Goal: Task Accomplishment & Management: Use online tool/utility

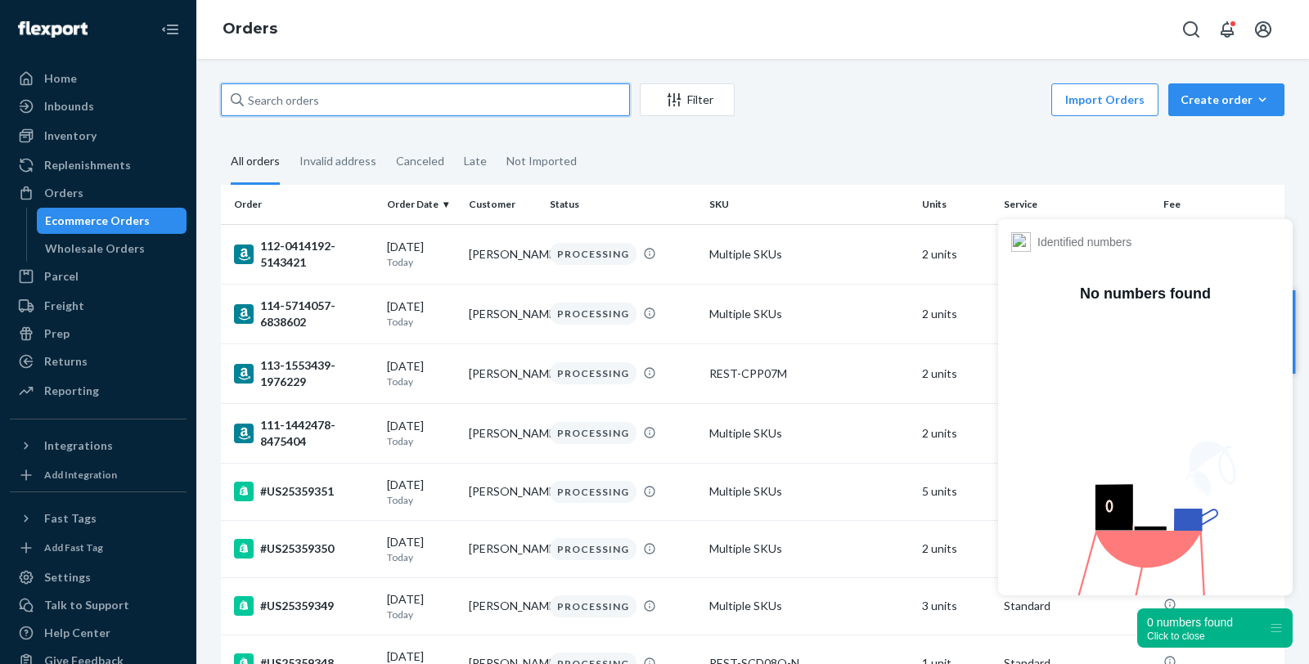
click at [320, 97] on input "text" at bounding box center [425, 99] width 409 height 33
paste input "PD1205640"
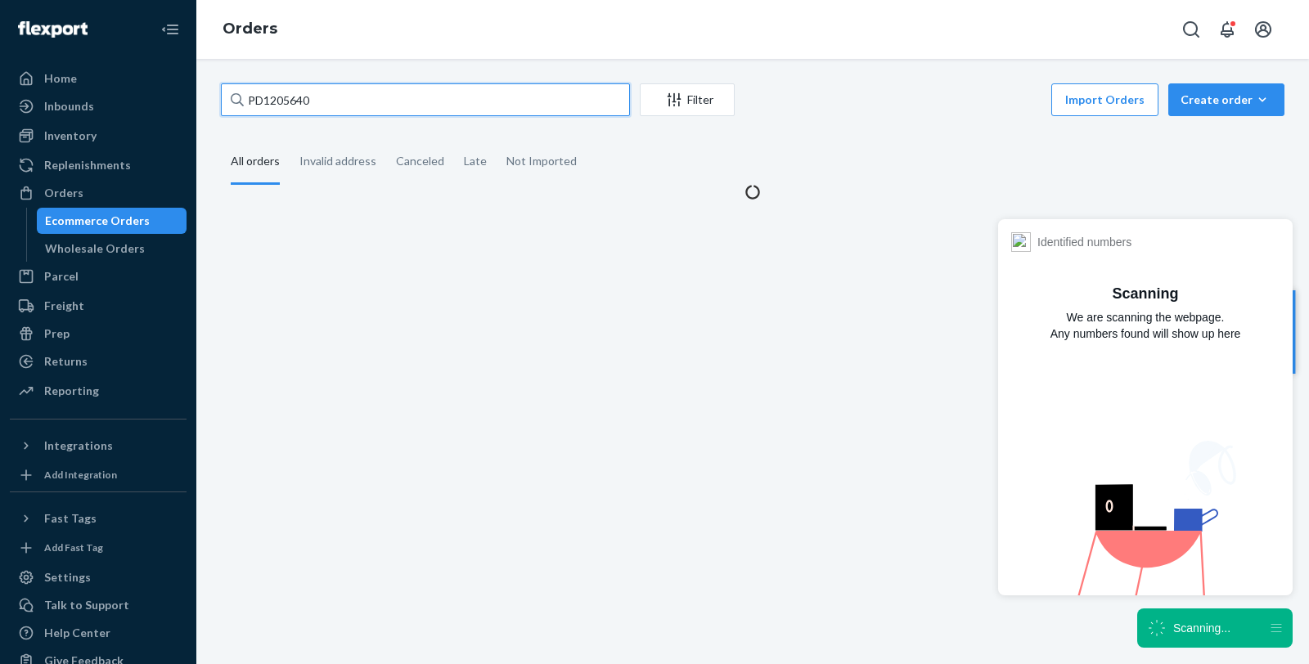
type input "PD1205640"
click at [667, 94] on icon "Filter" at bounding box center [674, 100] width 16 height 16
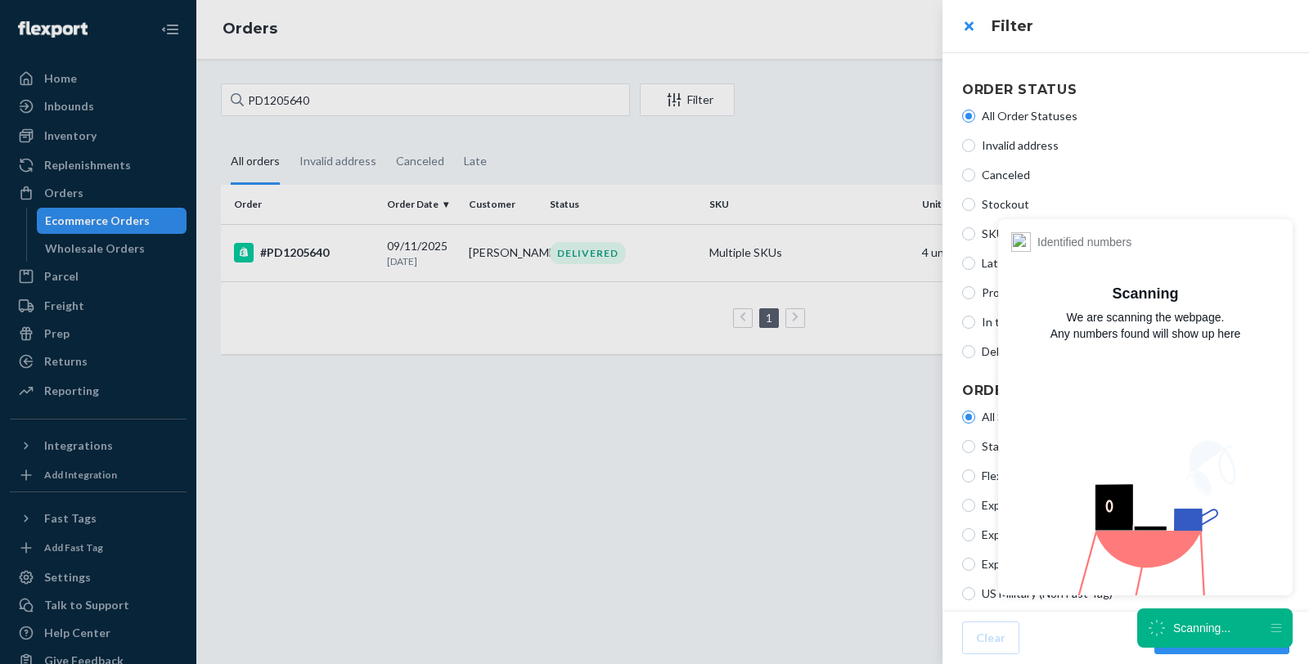
click at [308, 251] on div at bounding box center [654, 332] width 1309 height 664
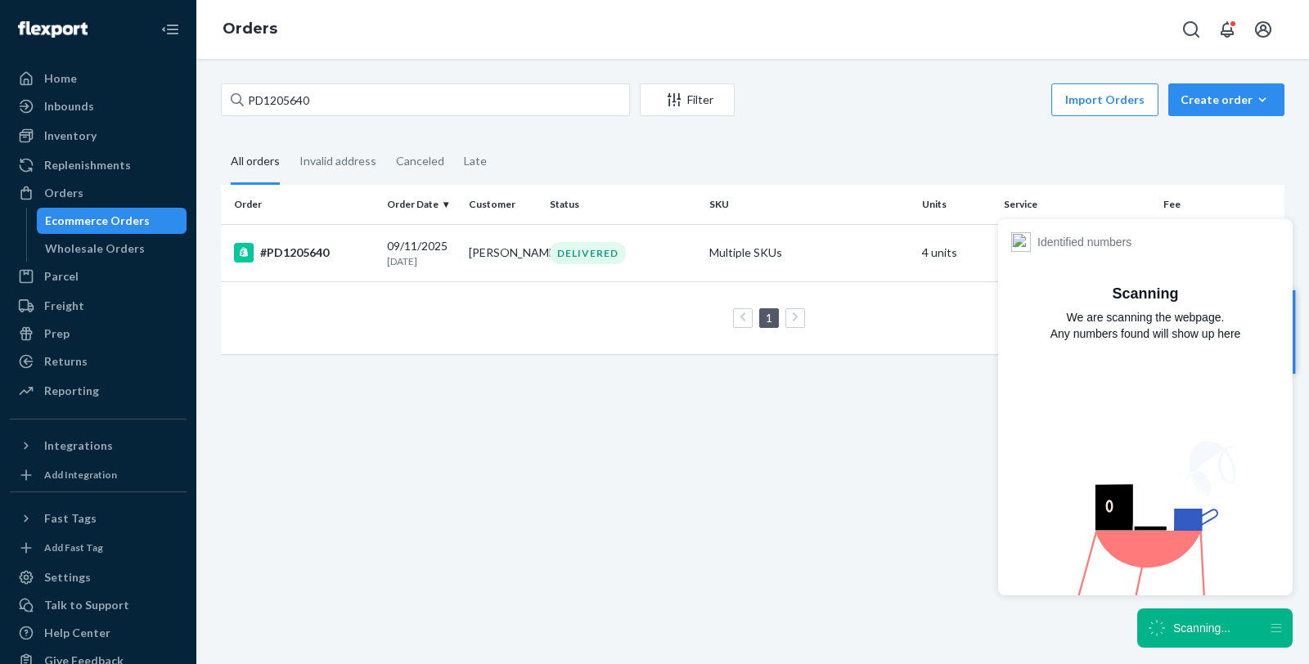
click at [308, 252] on div "#PD1205640" at bounding box center [304, 253] width 140 height 20
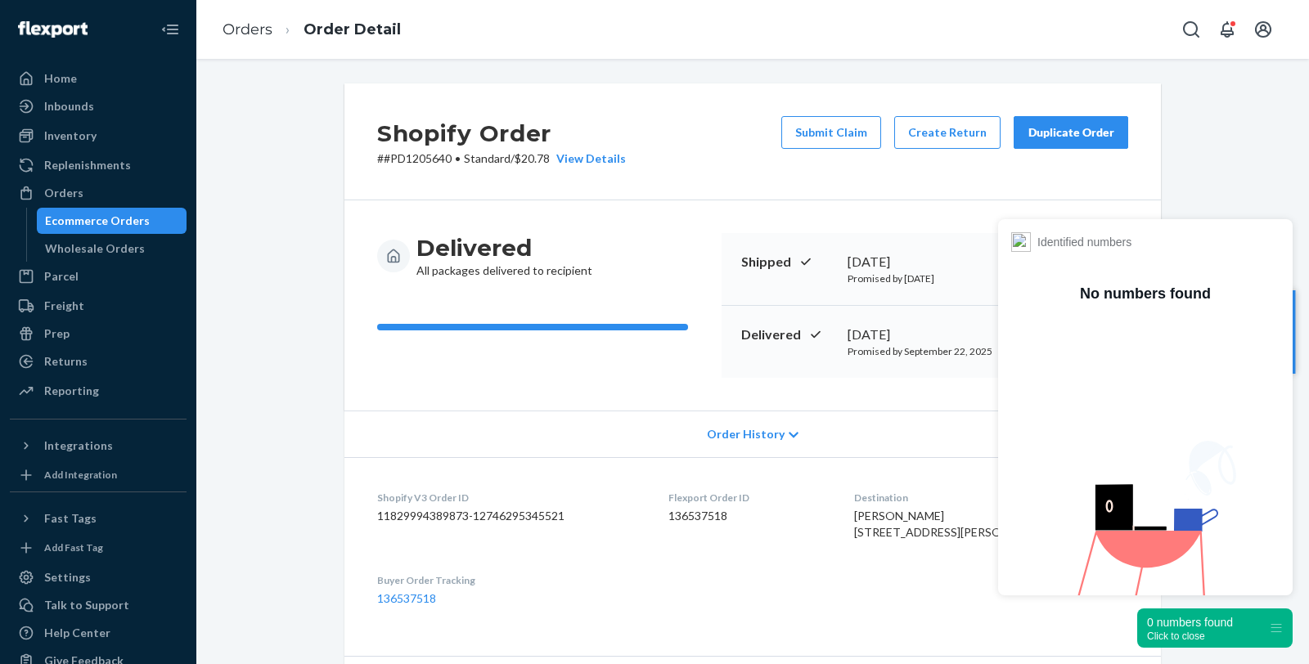
click at [1196, 635] on div "Click to close" at bounding box center [1190, 636] width 86 height 11
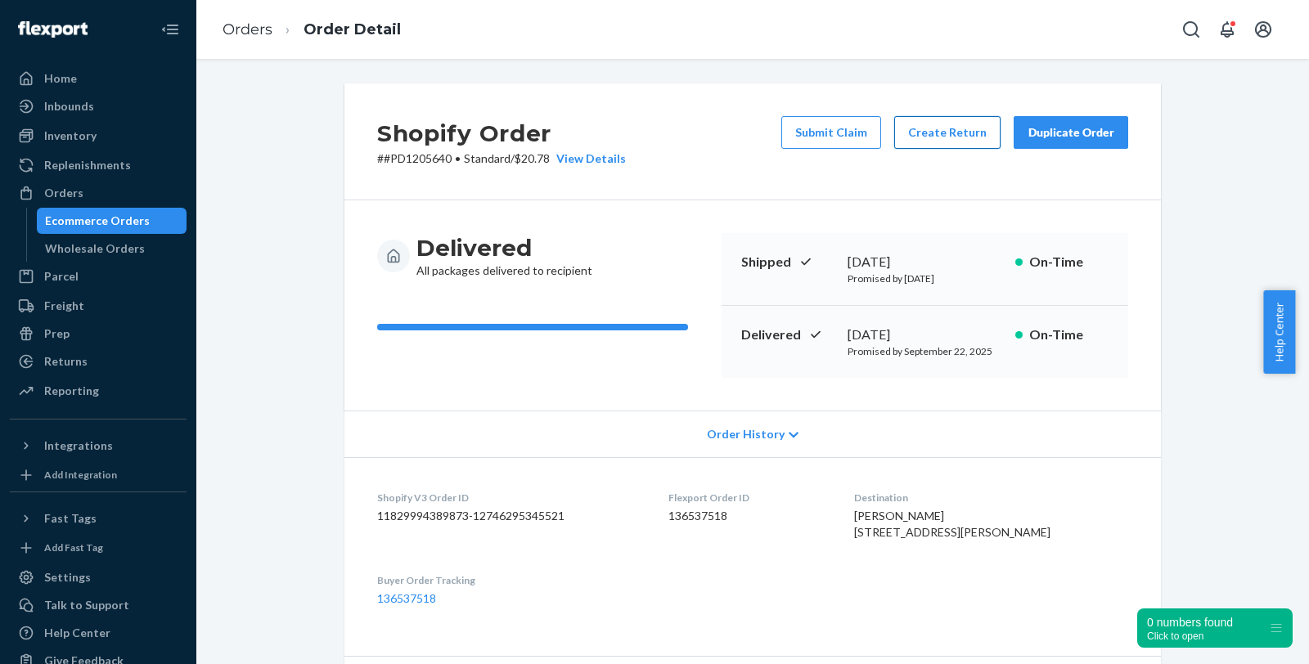
click at [959, 135] on button "Create Return" at bounding box center [947, 132] width 106 height 33
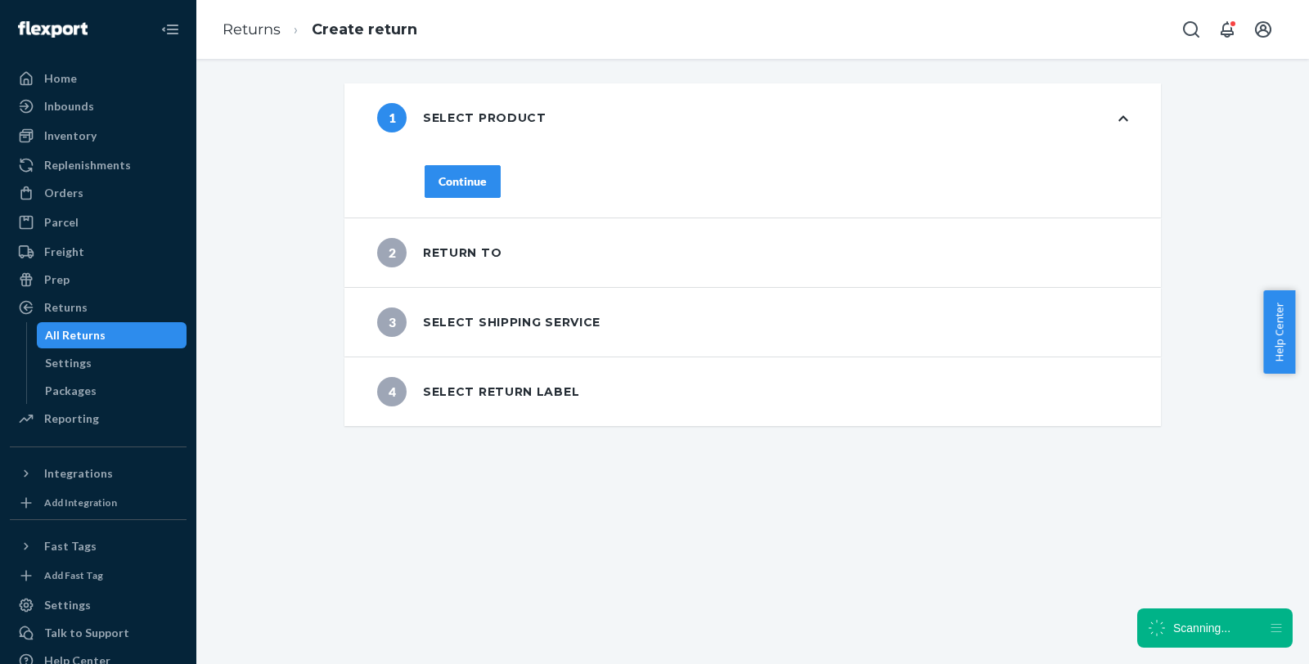
click at [472, 187] on div "Continue" at bounding box center [463, 181] width 48 height 16
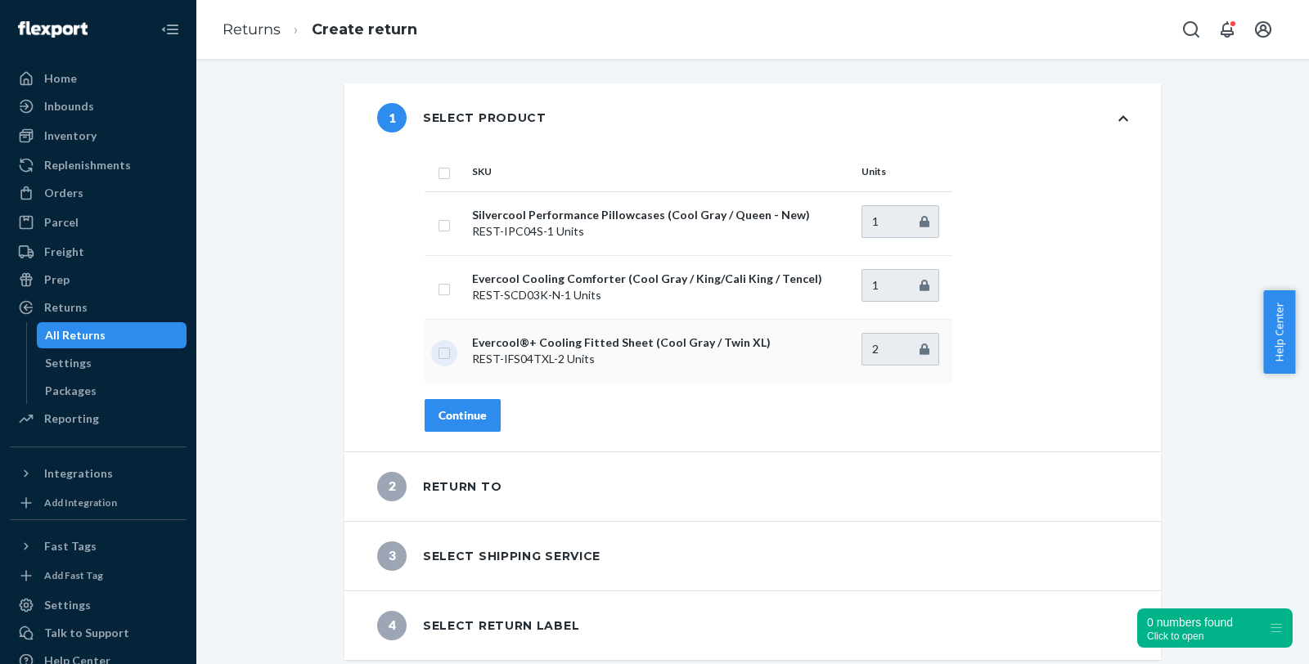
click at [438, 347] on input "checkbox" at bounding box center [444, 351] width 13 height 17
checkbox input "true"
click at [914, 357] on input "2" at bounding box center [901, 349] width 78 height 33
type input "1"
click at [914, 349] on input "1" at bounding box center [901, 349] width 78 height 33
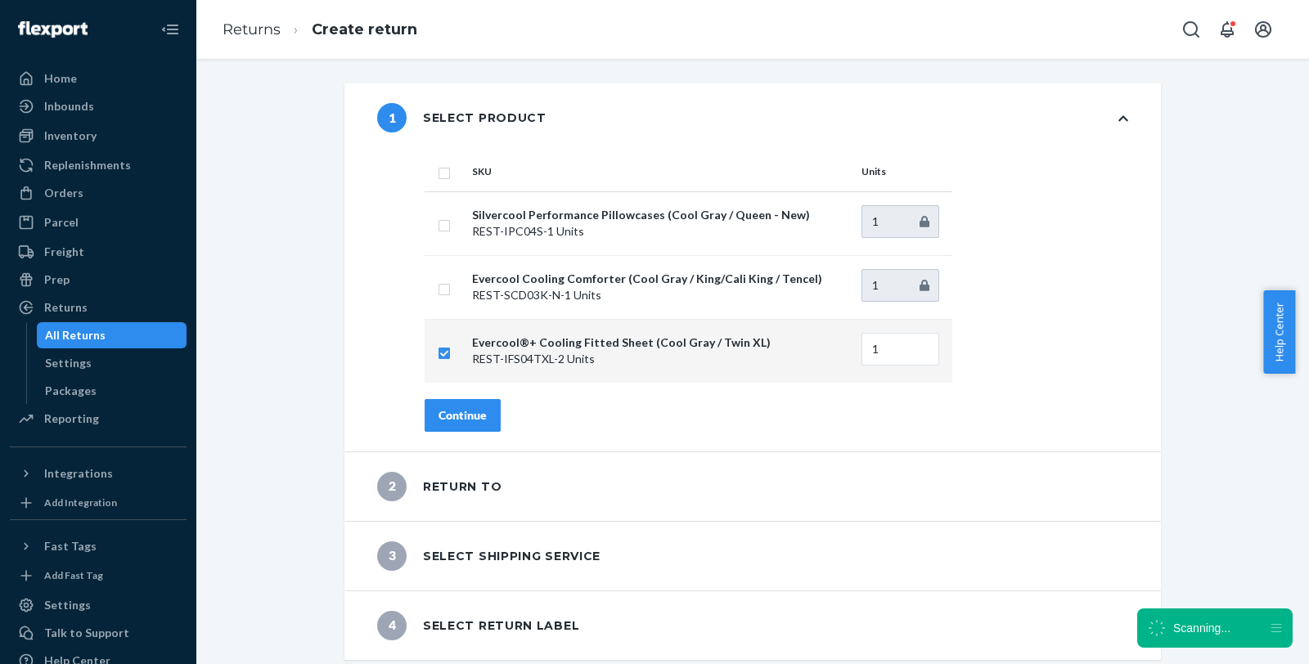
click at [456, 403] on button "Continue" at bounding box center [463, 415] width 76 height 33
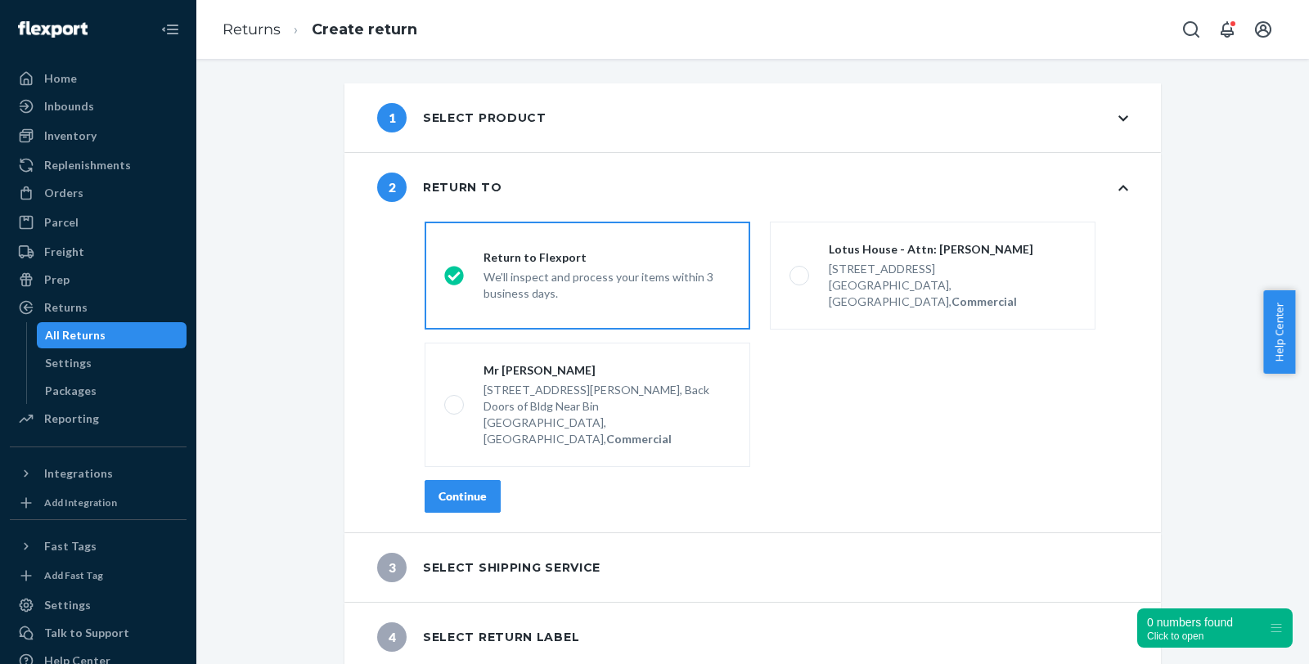
click at [451, 489] on div "Continue" at bounding box center [463, 497] width 48 height 16
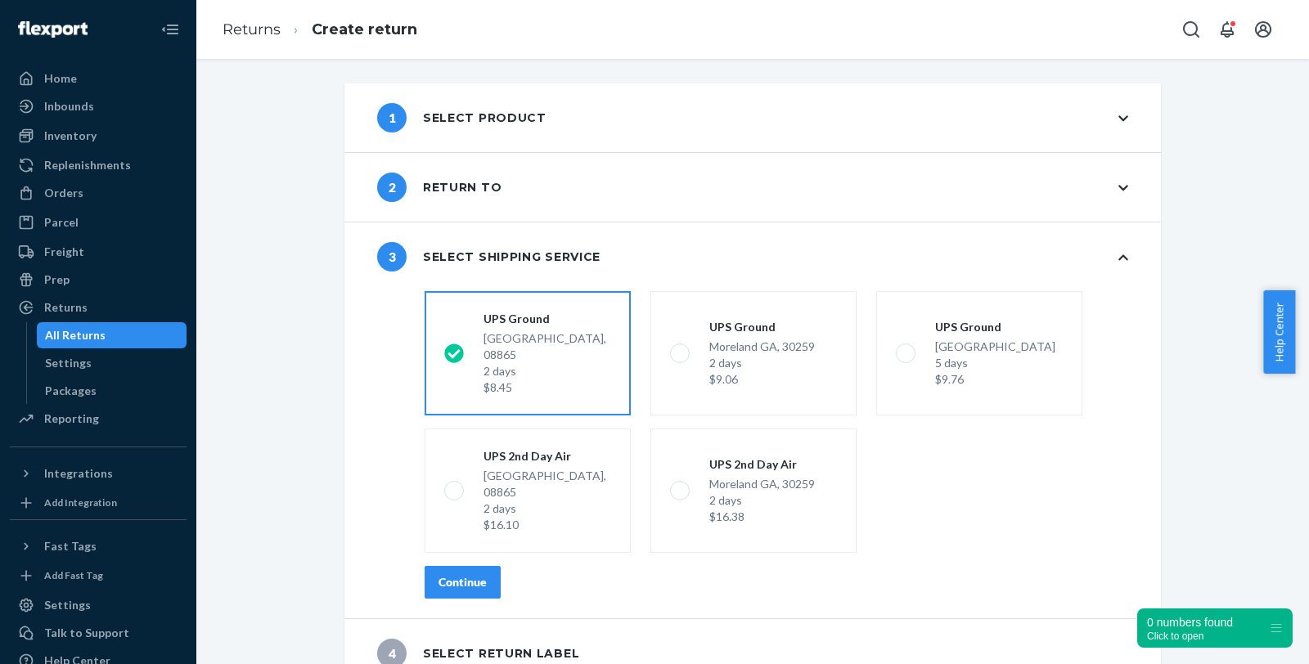
click at [449, 574] on div "Continue" at bounding box center [463, 582] width 48 height 16
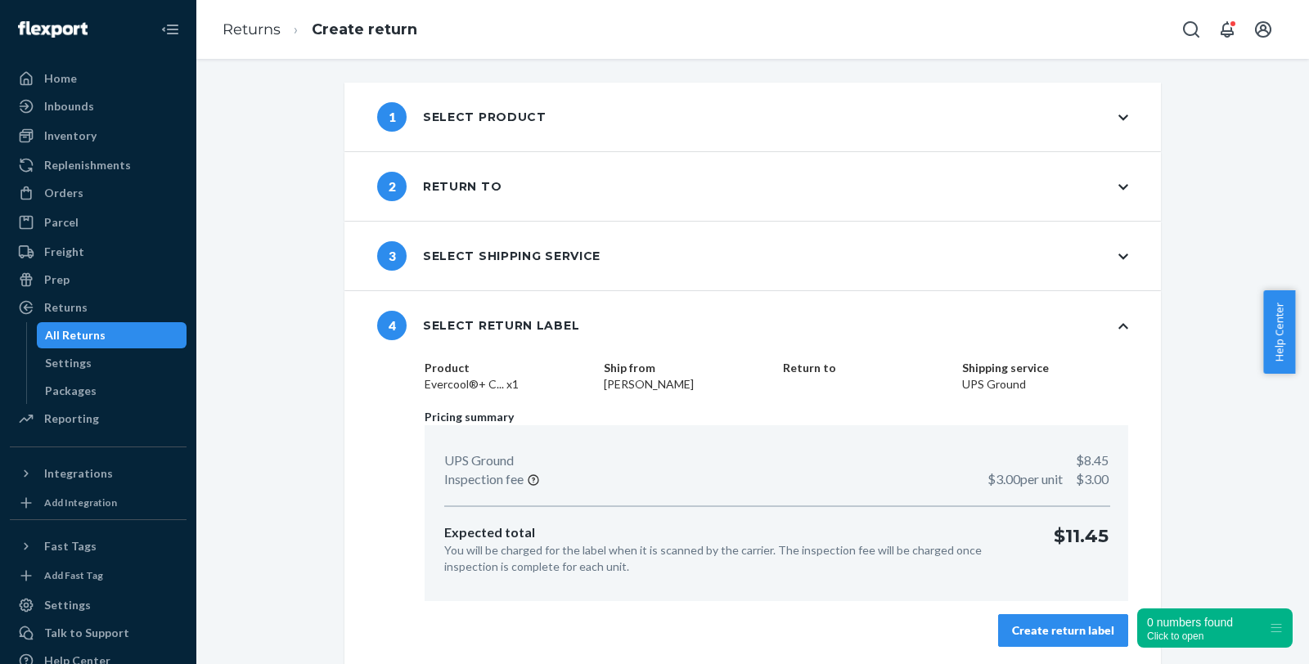
scroll to position [2, 0]
click at [1057, 634] on div "Create return label" at bounding box center [1063, 630] width 102 height 16
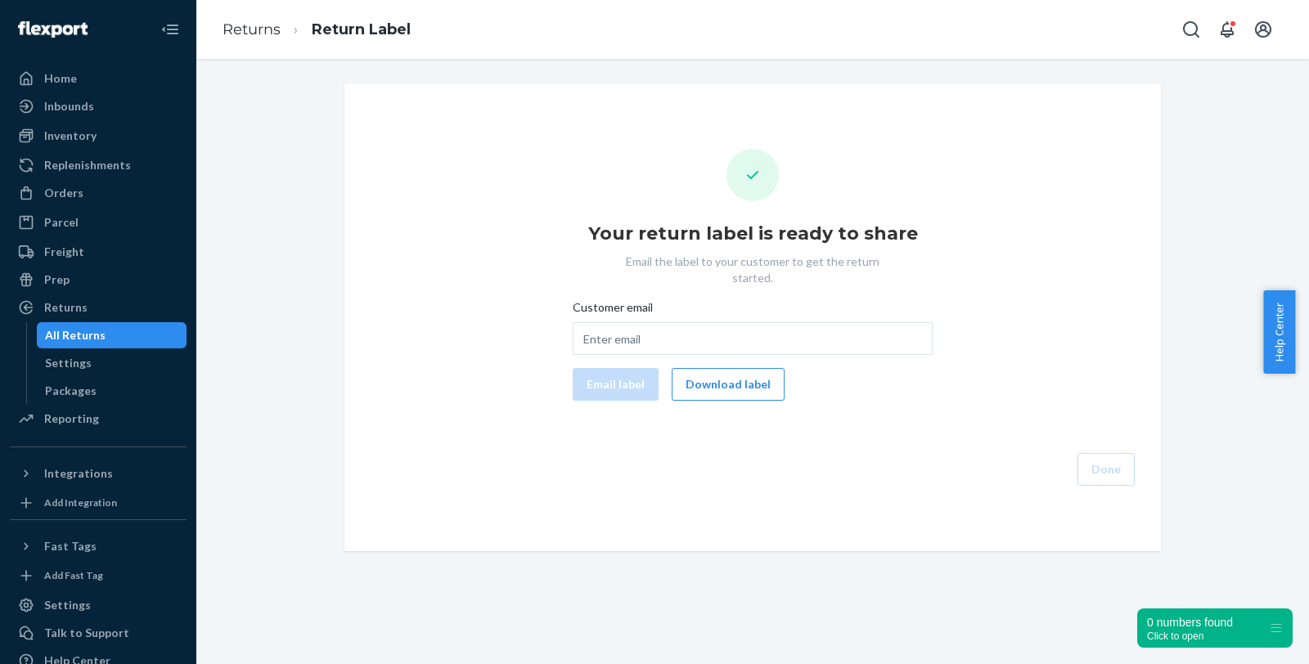
click at [741, 374] on button "Download label" at bounding box center [728, 384] width 113 height 33
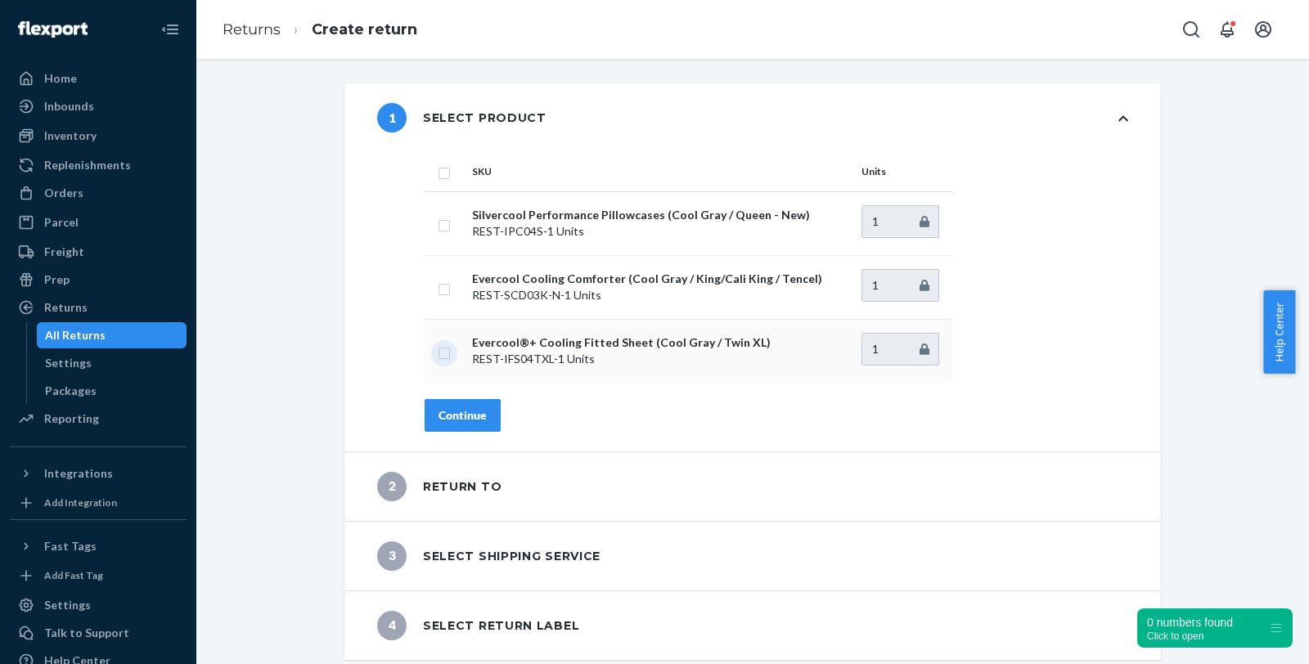
click at [439, 344] on input "checkbox" at bounding box center [444, 351] width 13 height 17
checkbox input "true"
click at [448, 417] on div "Continue" at bounding box center [463, 416] width 48 height 16
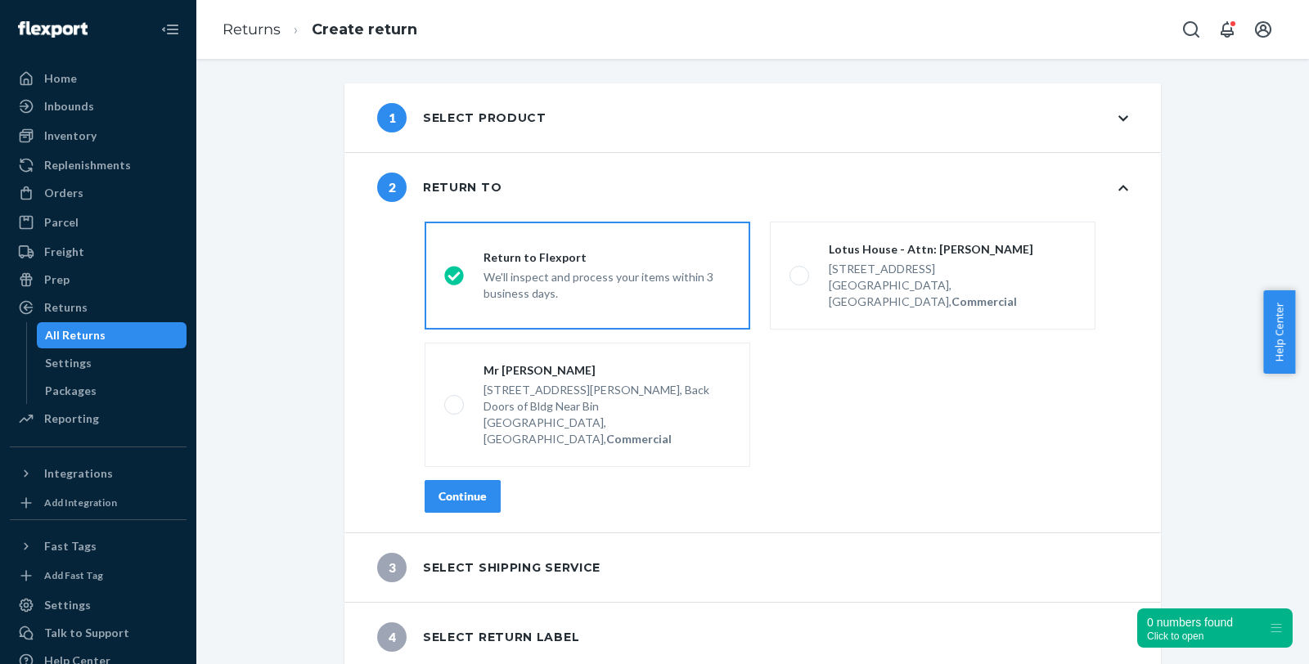
click at [470, 489] on div "Continue" at bounding box center [463, 497] width 48 height 16
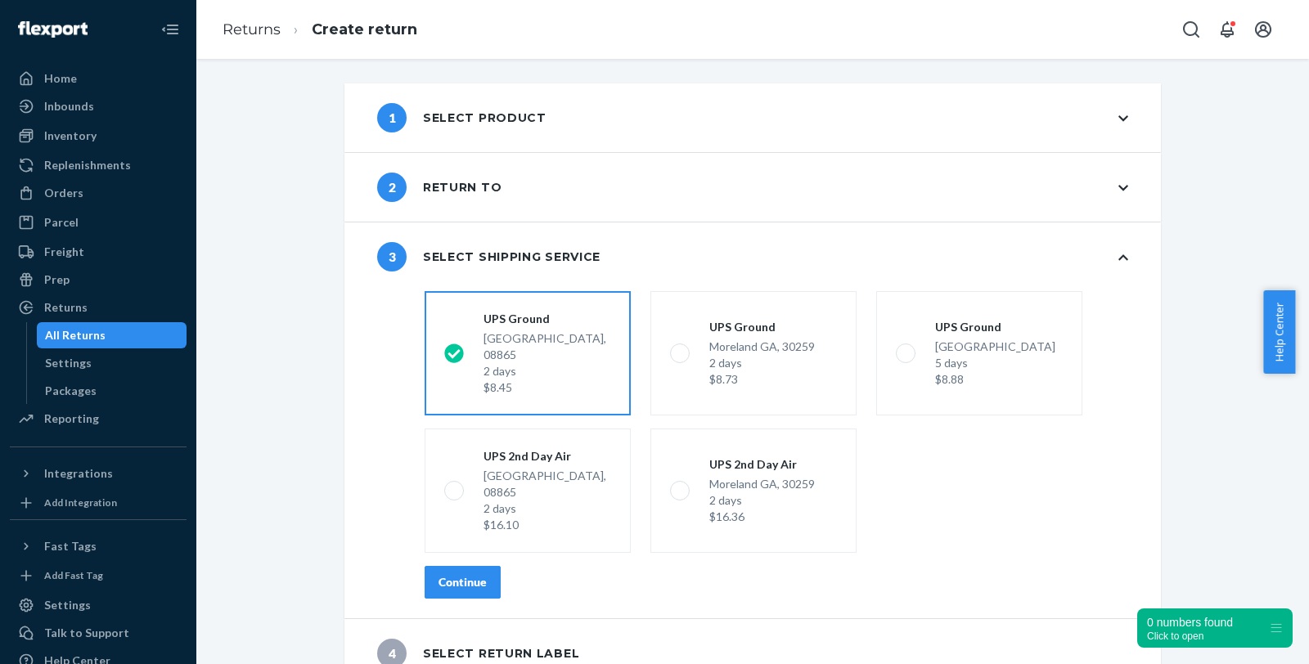
click at [466, 574] on div "Continue" at bounding box center [463, 582] width 48 height 16
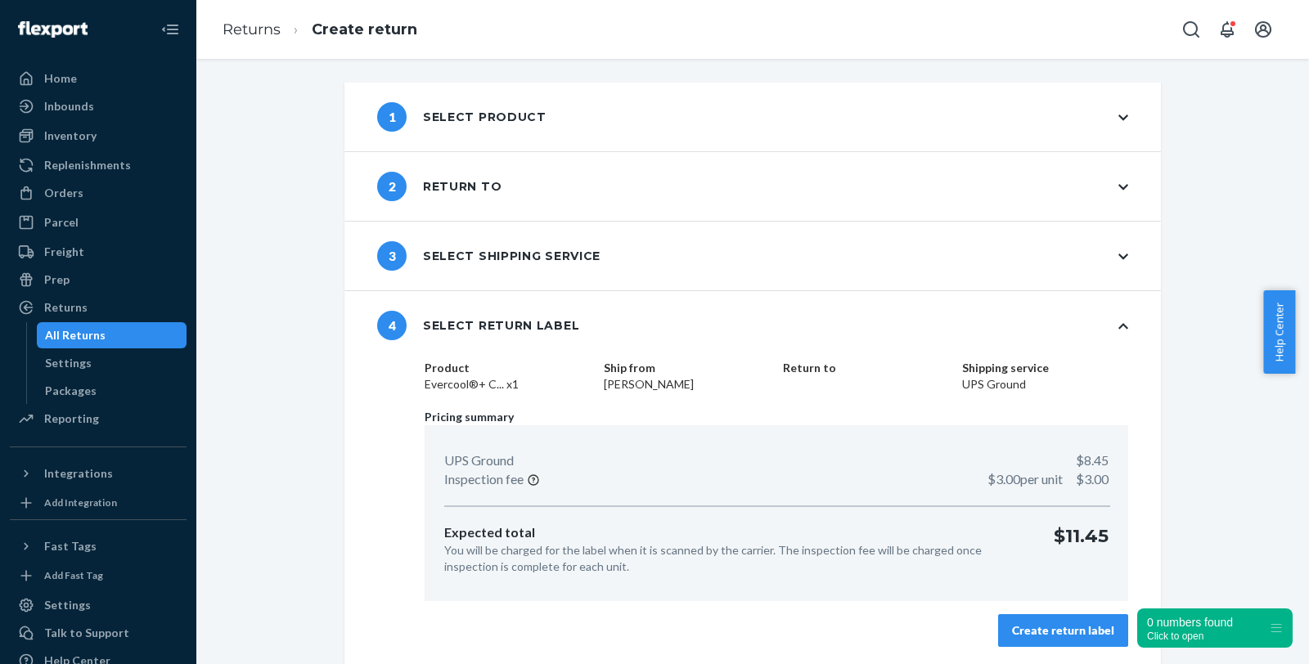
scroll to position [2, 0]
click at [1064, 645] on div "Product Evercool®+ C... x1 Ship from [PERSON_NAME] Return to Shipping service U…" at bounding box center [776, 512] width 769 height 307
click at [1060, 629] on div "Create return label" at bounding box center [1063, 630] width 102 height 16
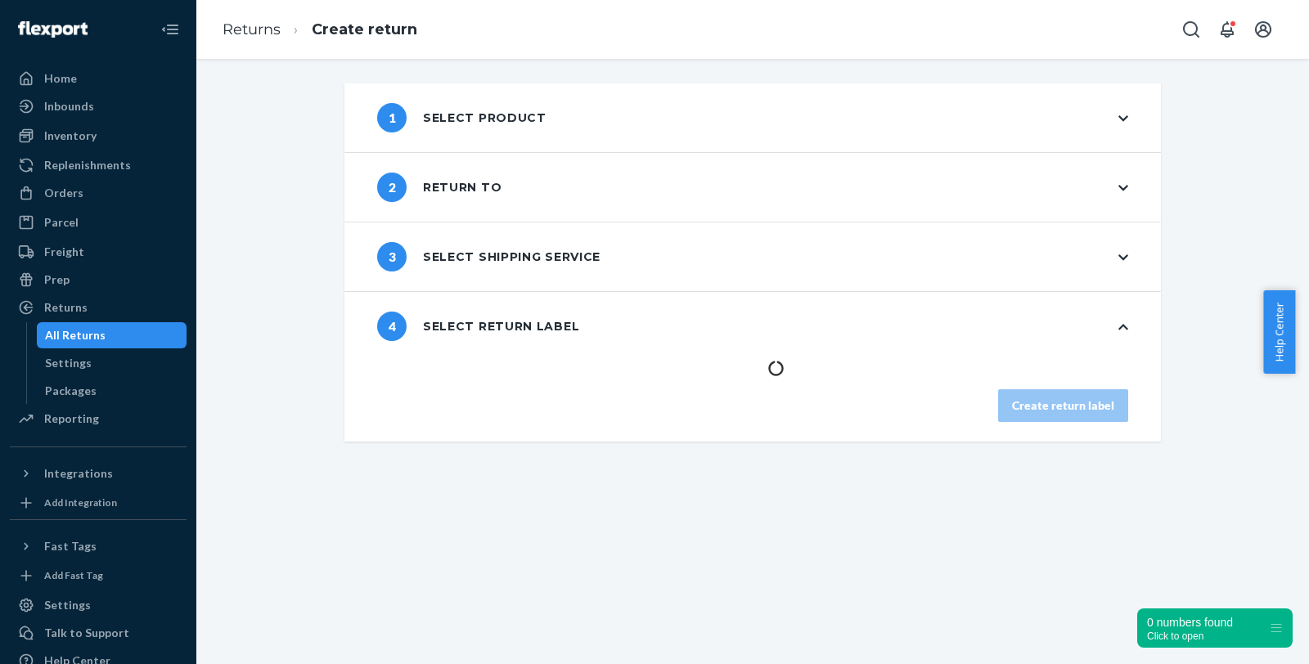
scroll to position [0, 0]
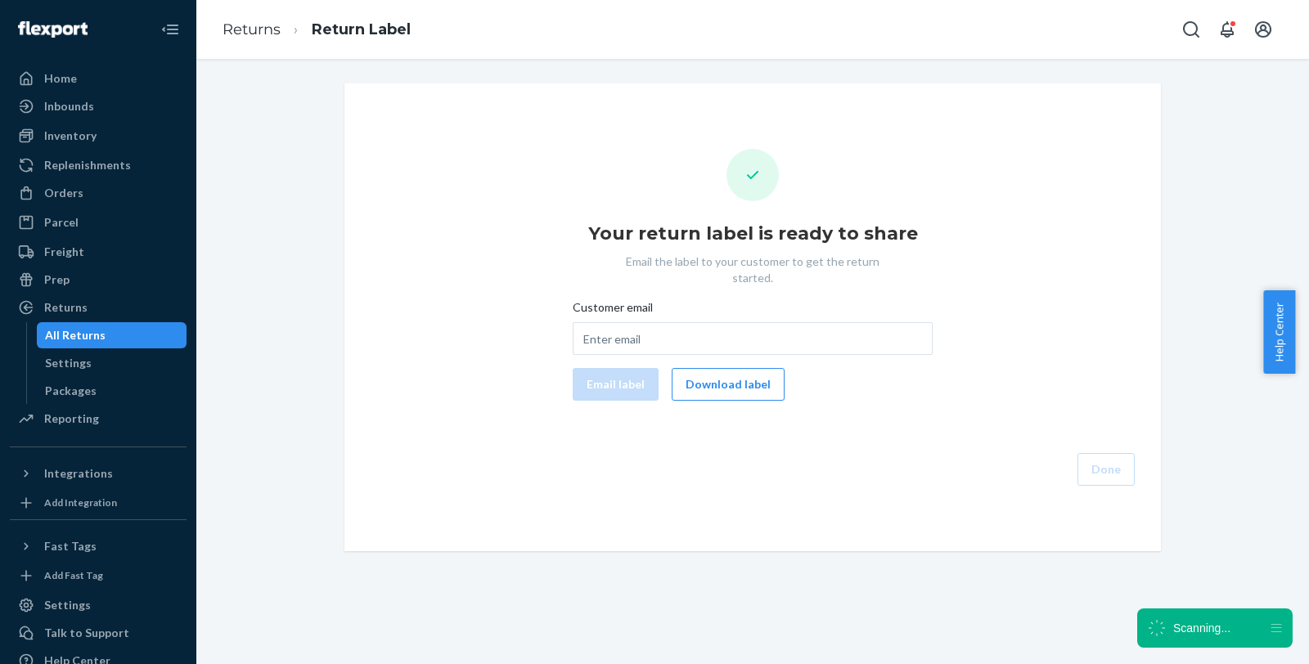
drag, startPoint x: 745, startPoint y: 374, endPoint x: 785, endPoint y: 378, distance: 39.5
click at [745, 373] on button "Download label" at bounding box center [728, 384] width 113 height 33
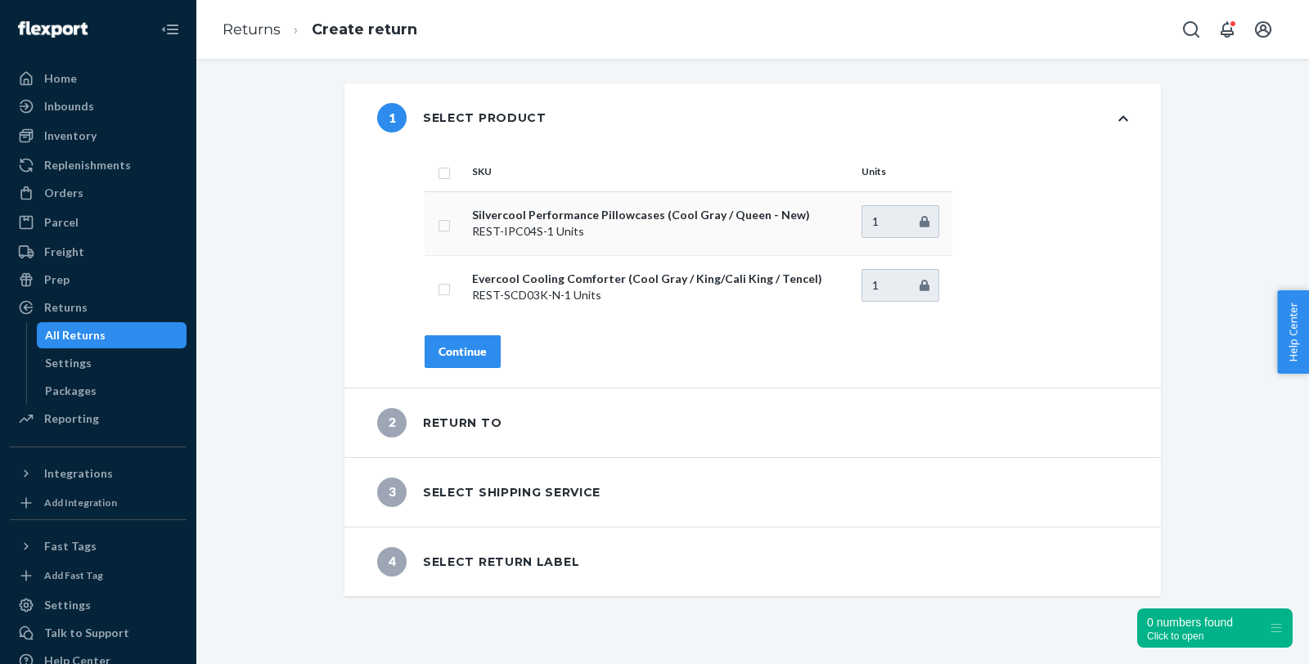
click at [533, 231] on p "REST-IPC04S - 1 Units" at bounding box center [660, 231] width 376 height 16
click at [518, 218] on p "Silvercool Performance Pillowcases (Cool Gray / Queen - New)" at bounding box center [660, 215] width 376 height 16
click at [446, 219] on td at bounding box center [445, 223] width 41 height 64
click at [438, 225] on input "checkbox" at bounding box center [444, 223] width 13 height 17
checkbox input "true"
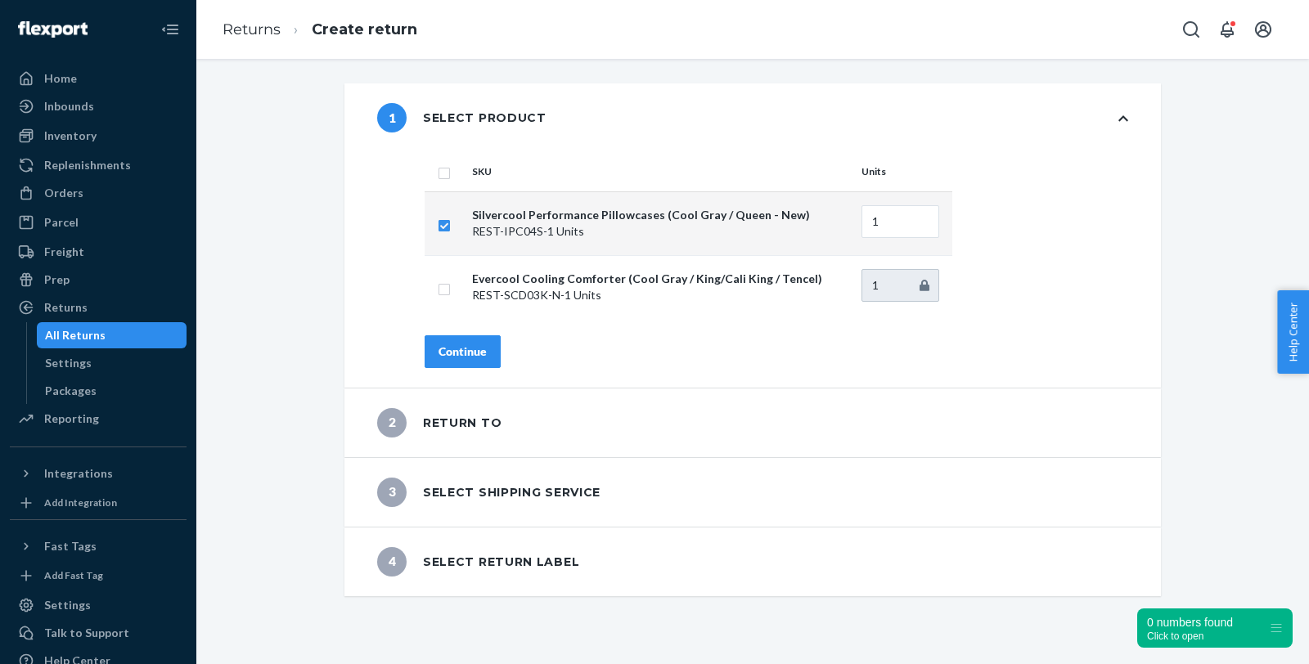
click at [469, 352] on div "Continue" at bounding box center [463, 352] width 48 height 16
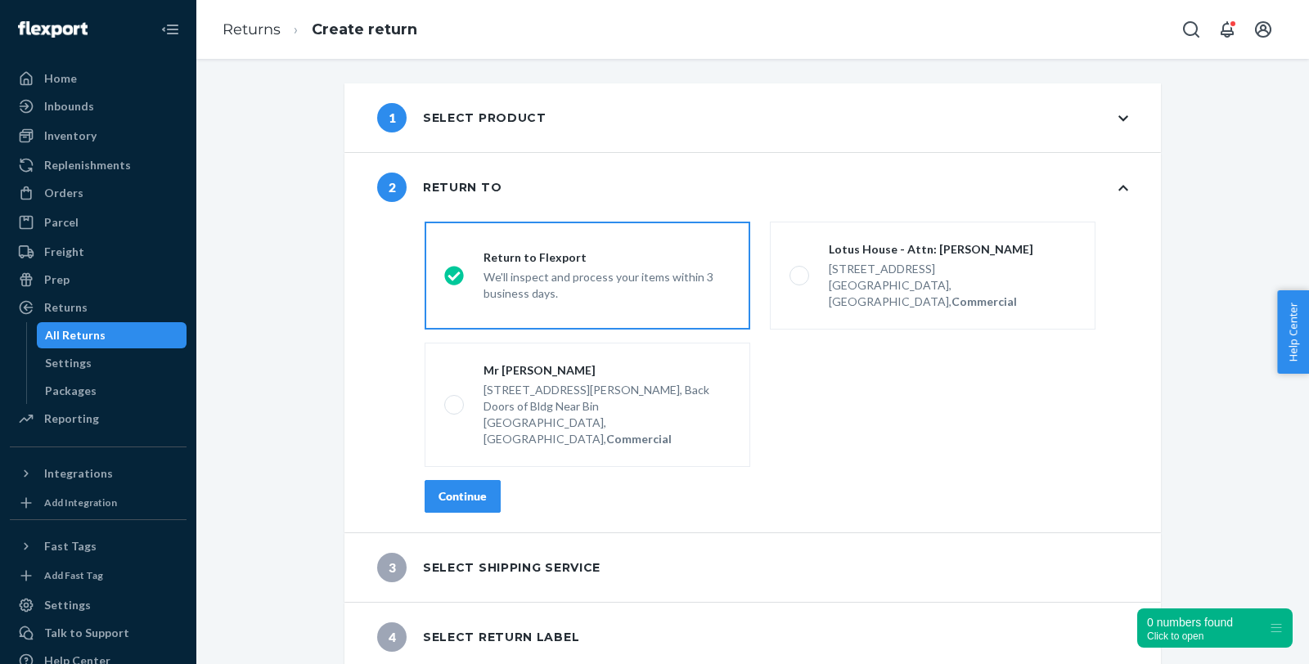
click at [447, 489] on div "Continue" at bounding box center [463, 497] width 48 height 16
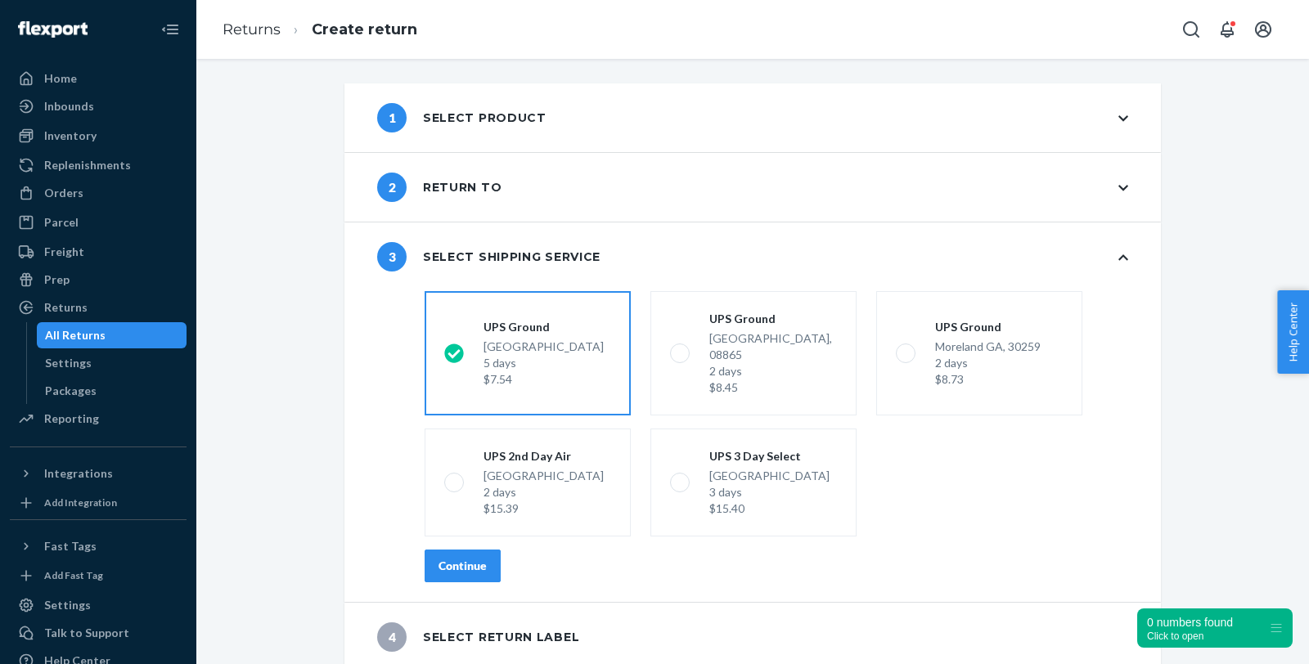
click at [440, 558] on div "Continue" at bounding box center [463, 566] width 48 height 16
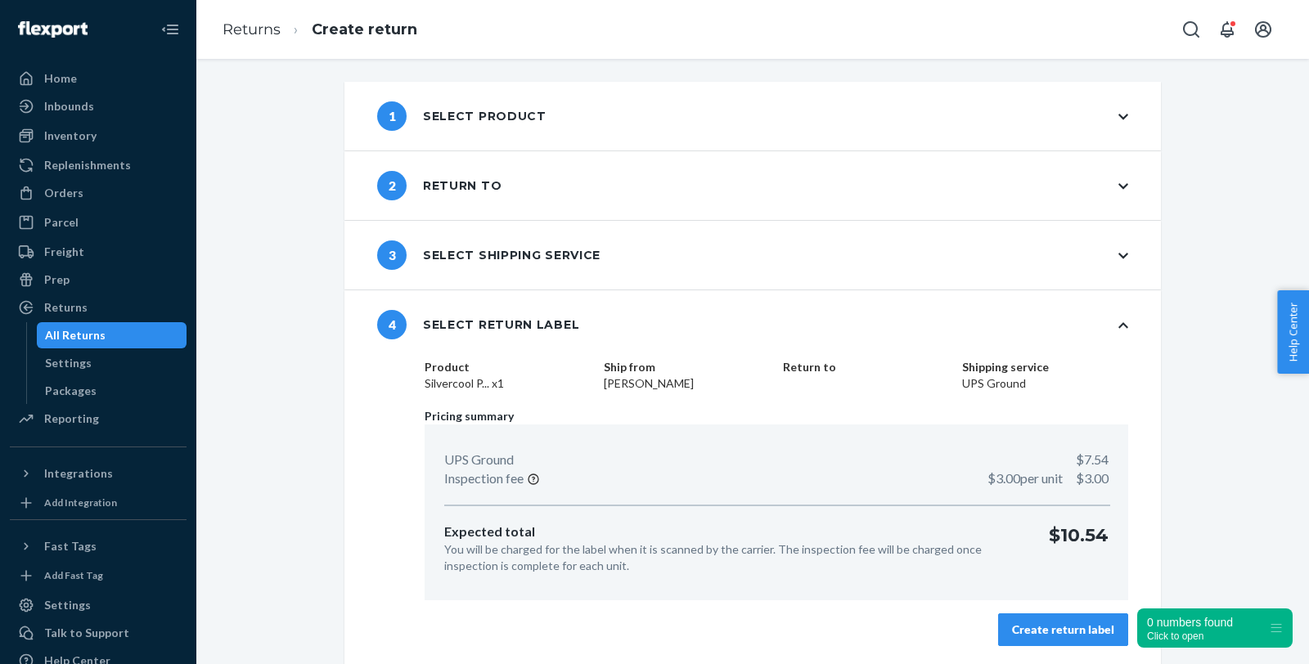
scroll to position [2, 0]
click at [532, 113] on div "1 Select product" at bounding box center [461, 115] width 169 height 29
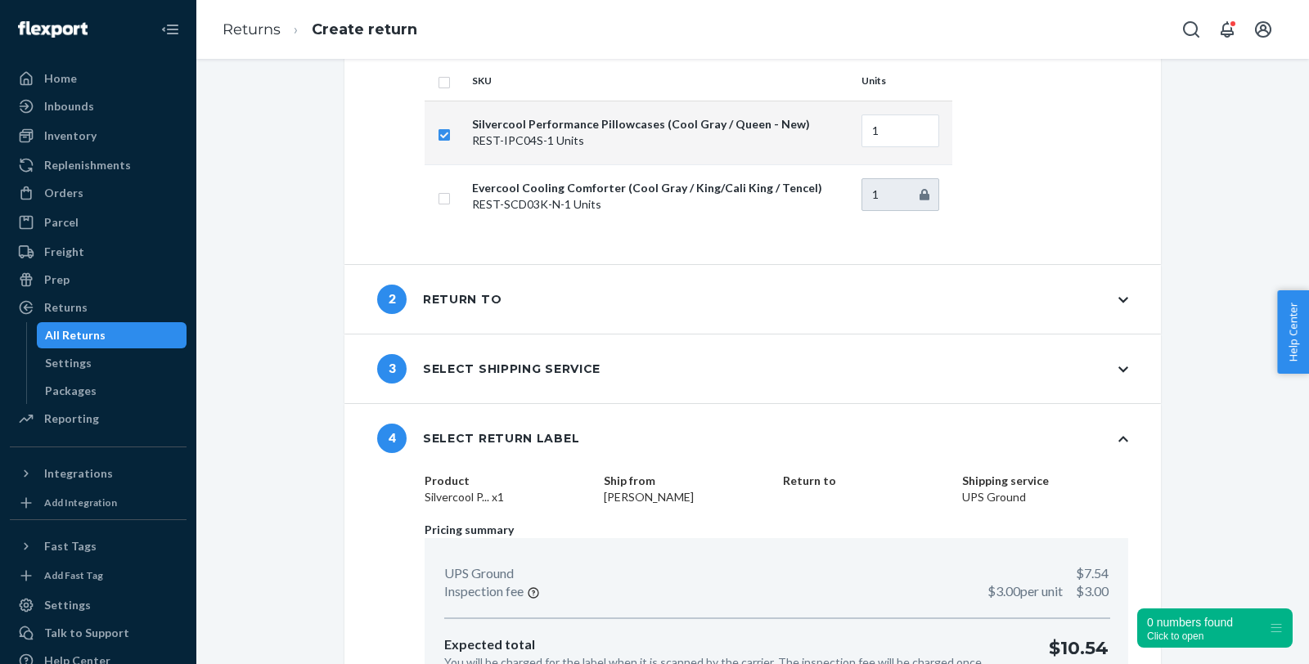
scroll to position [203, 0]
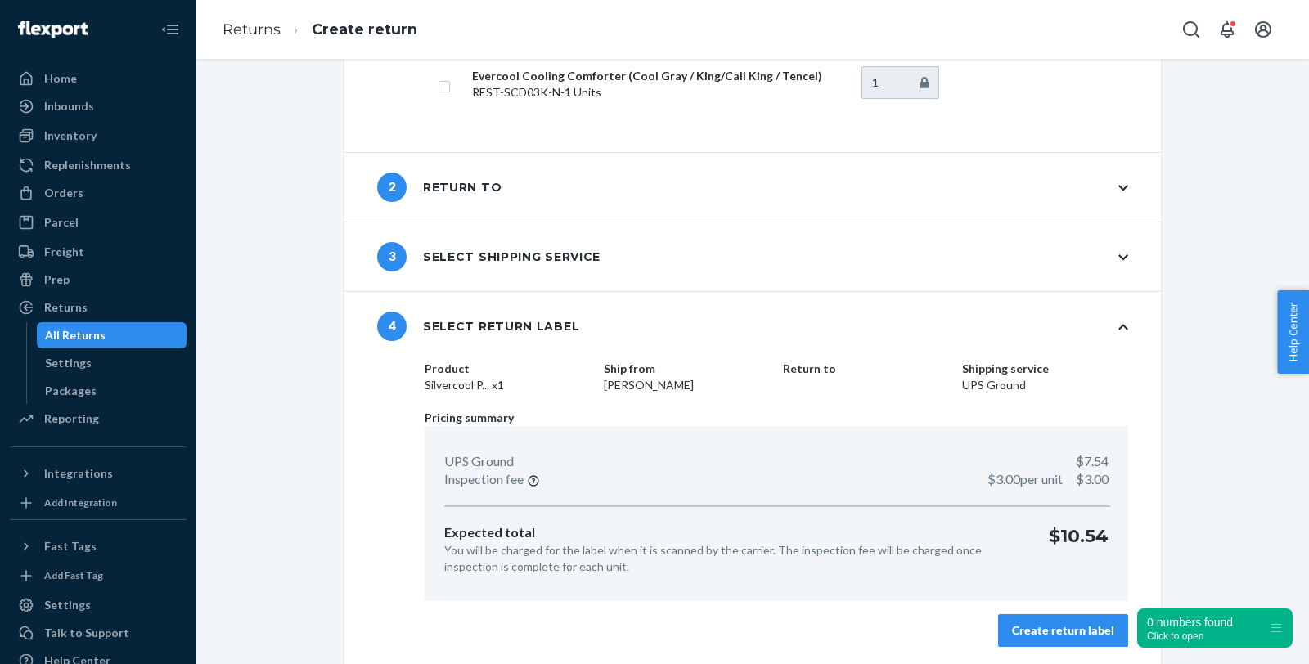
click at [565, 182] on div "2 Return to" at bounding box center [752, 187] width 817 height 69
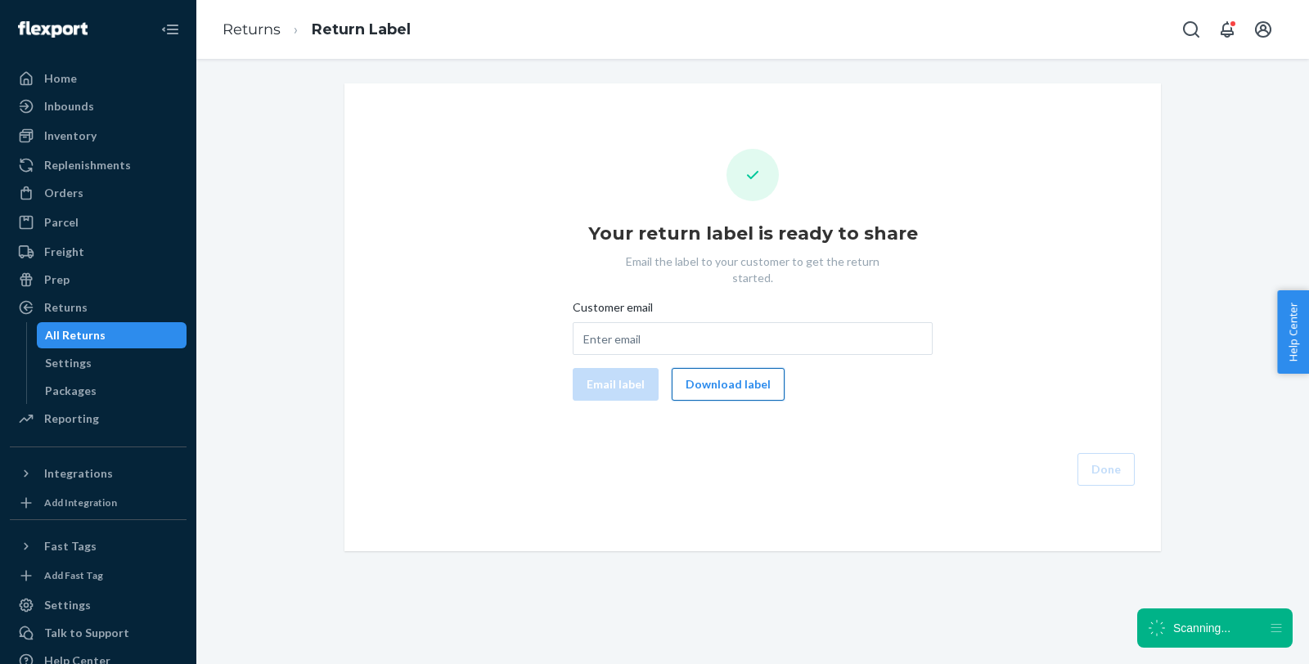
click at [745, 368] on button "Download label" at bounding box center [728, 384] width 113 height 33
